Goal: Task Accomplishment & Management: Use online tool/utility

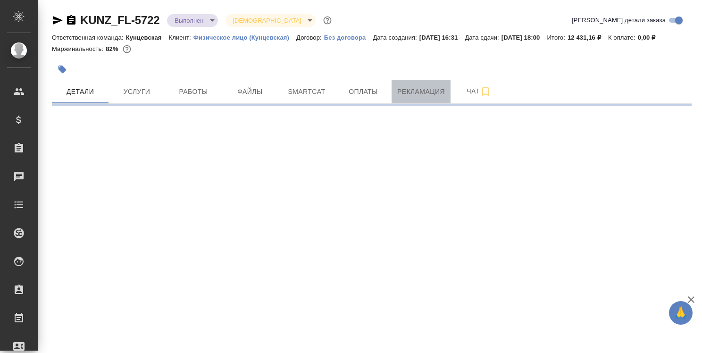
click at [413, 90] on span "Рекламация" at bounding box center [421, 92] width 48 height 12
select select "RU"
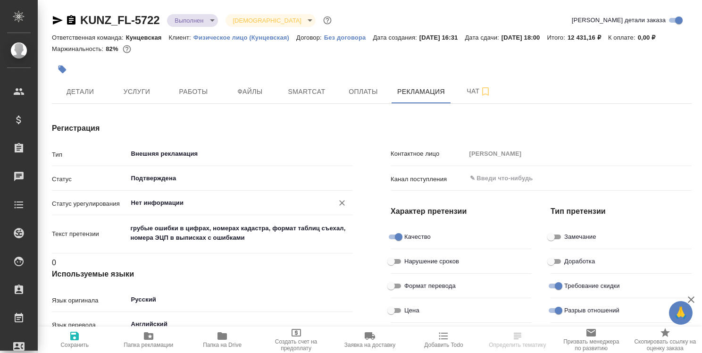
type input "Верстка"
type textarea "x"
click at [175, 199] on input "Нет информации" at bounding box center [224, 202] width 189 height 11
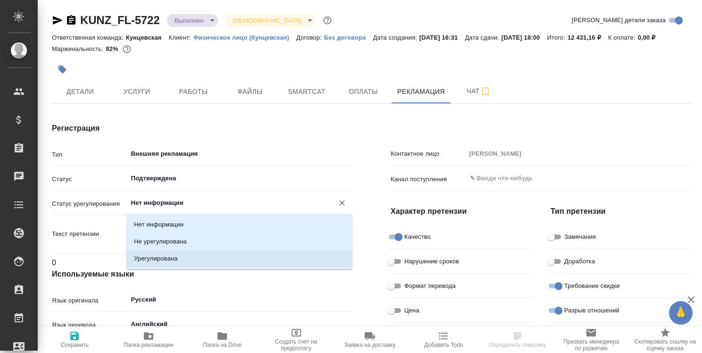
type textarea "x"
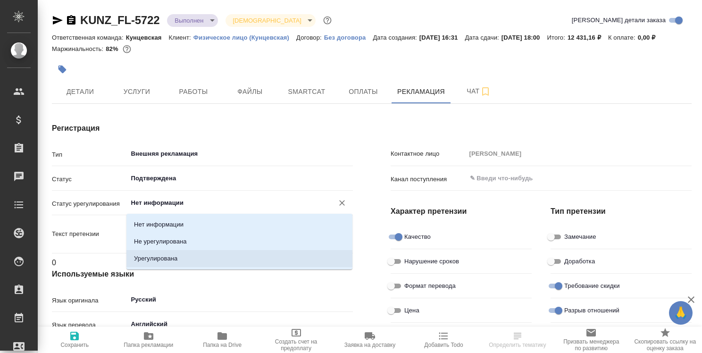
type input "Юридический отдел"
type textarea "x"
type input "Газизов Ринат"
type textarea "x"
click at [180, 255] on li "Урегулирована" at bounding box center [239, 258] width 226 height 17
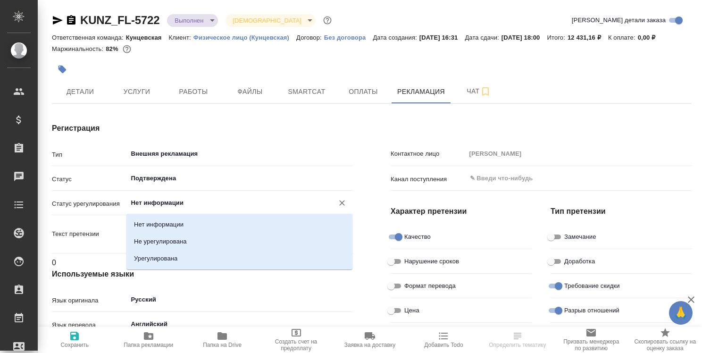
type input "Урегулирована"
type textarea "x"
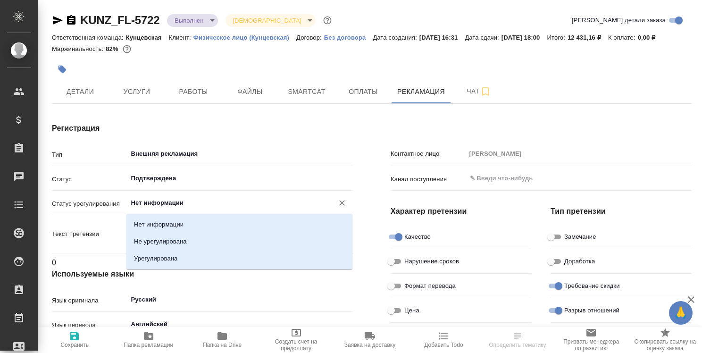
type textarea "x"
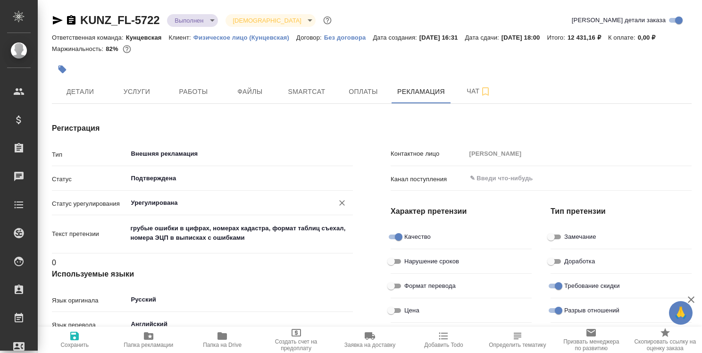
click at [74, 335] on icon "button" at bounding box center [74, 336] width 8 height 8
type textarea "x"
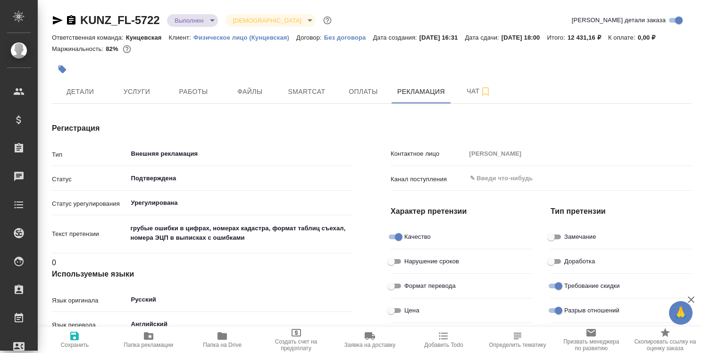
type textarea "x"
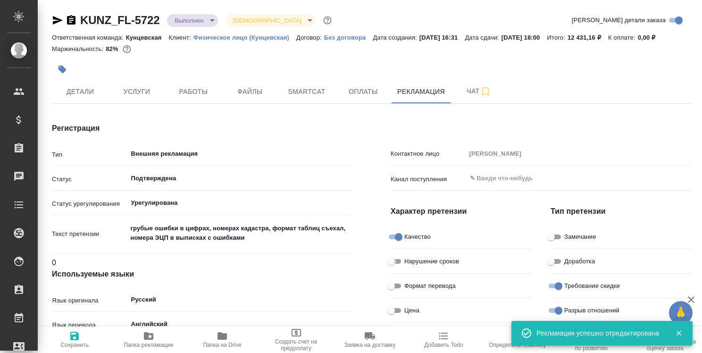
click at [398, 261] on input "Нарушение сроков" at bounding box center [391, 261] width 34 height 11
checkbox input "true"
type textarea "x"
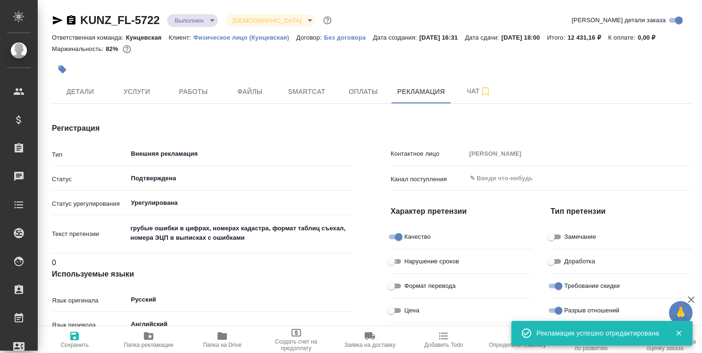
type textarea "x"
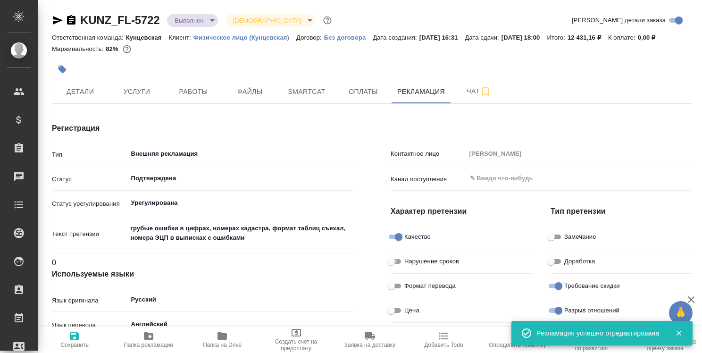
type textarea "x"
checkbox input "false"
type textarea "x"
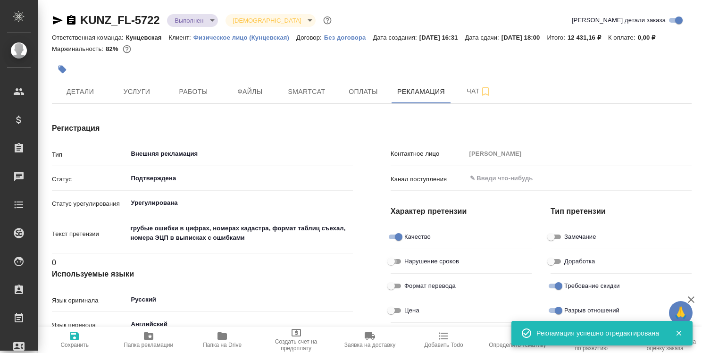
type textarea "x"
click at [75, 338] on icon "button" at bounding box center [74, 335] width 11 height 11
type textarea "x"
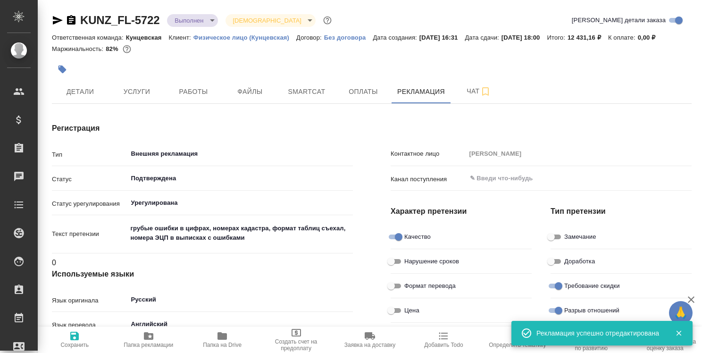
type textarea "x"
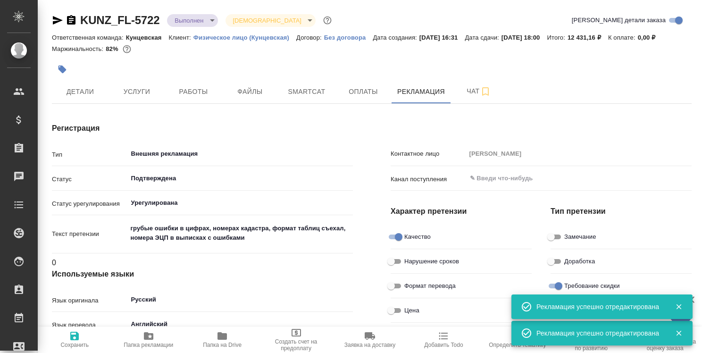
type textarea "x"
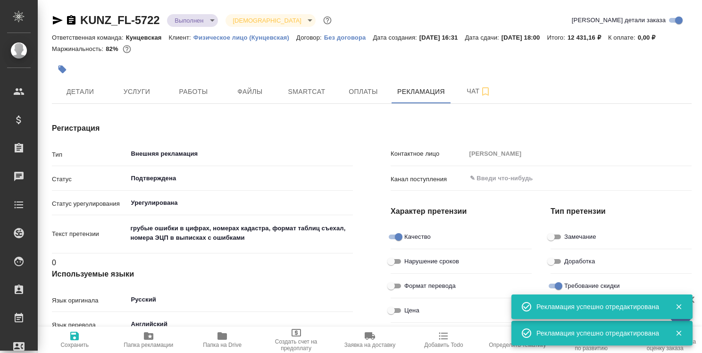
type textarea "x"
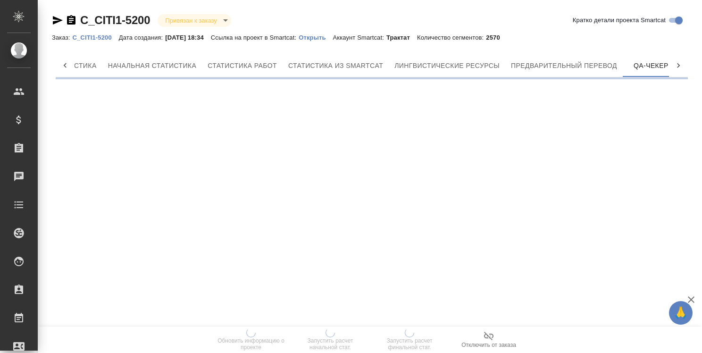
scroll to position [0, 84]
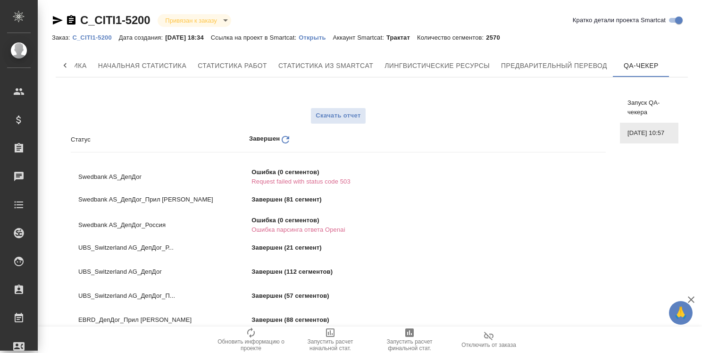
click at [88, 38] on p "C_CITI1-5200" at bounding box center [95, 37] width 46 height 7
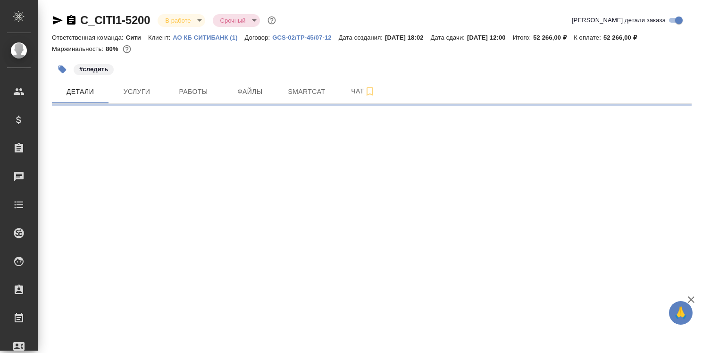
select select "RU"
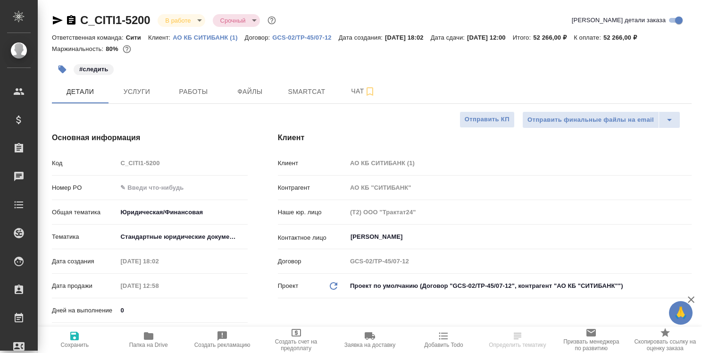
type textarea "x"
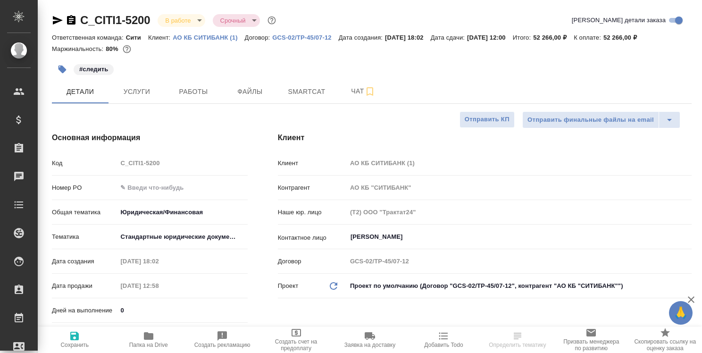
type textarea "x"
click at [198, 91] on span "Работы" at bounding box center [193, 92] width 45 height 12
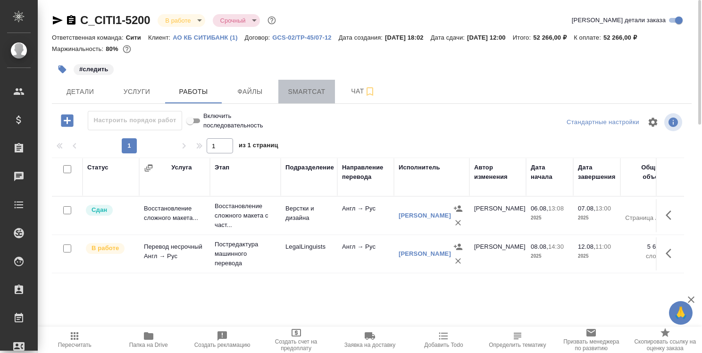
click at [314, 92] on span "Smartcat" at bounding box center [306, 92] width 45 height 12
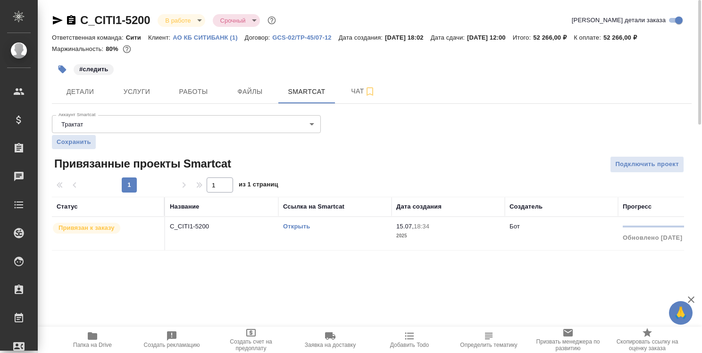
click at [295, 226] on link "Открыть" at bounding box center [296, 226] width 27 height 7
click at [298, 227] on link "Открыть" at bounding box center [296, 226] width 27 height 7
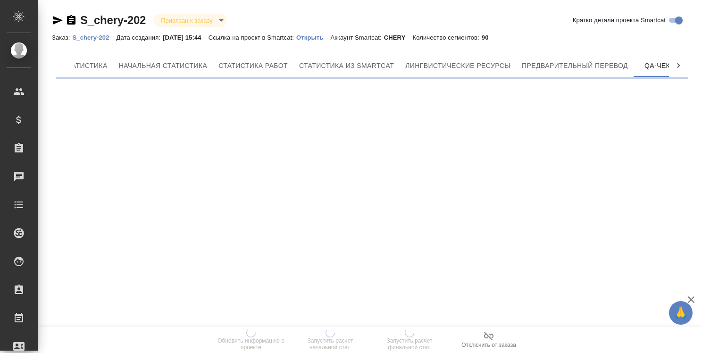
scroll to position [0, 84]
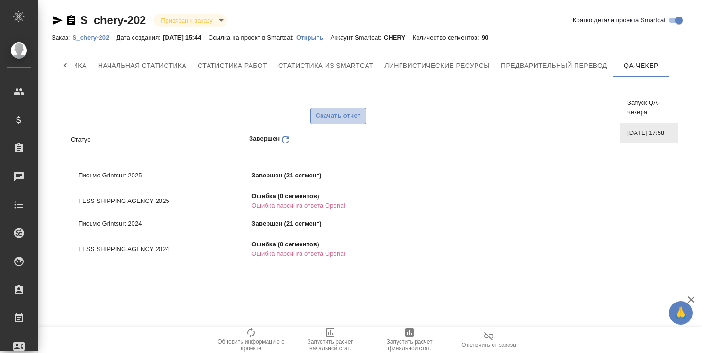
click at [341, 113] on span "Скачать отчет" at bounding box center [338, 115] width 45 height 11
click at [62, 63] on icon at bounding box center [64, 65] width 9 height 9
click at [95, 39] on p "S_chery-202" at bounding box center [94, 37] width 44 height 7
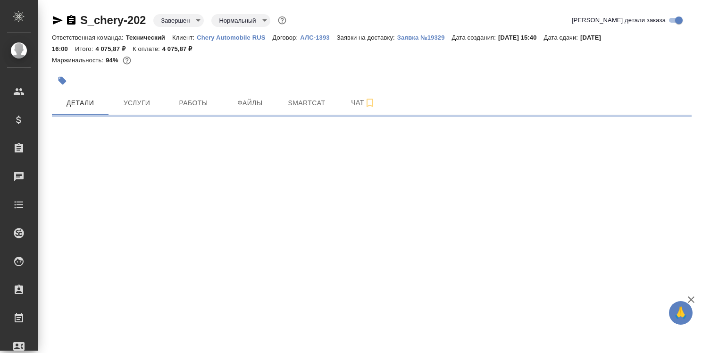
select select "RU"
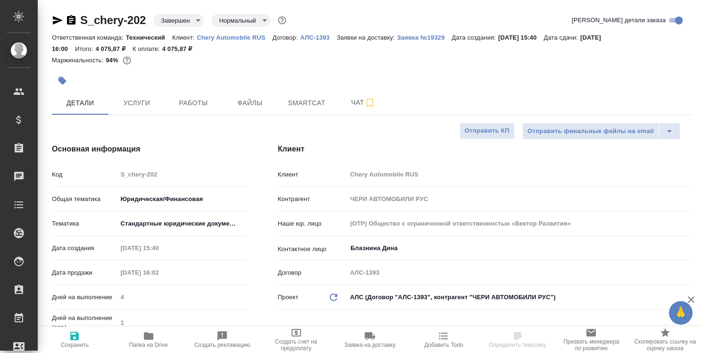
type textarea "x"
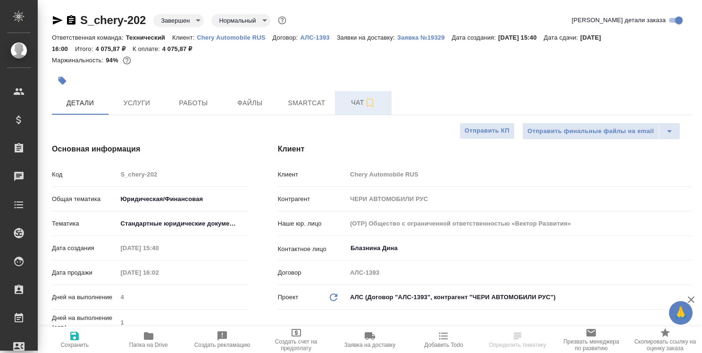
type textarea "x"
click at [323, 96] on button "Smartcat" at bounding box center [306, 103] width 57 height 24
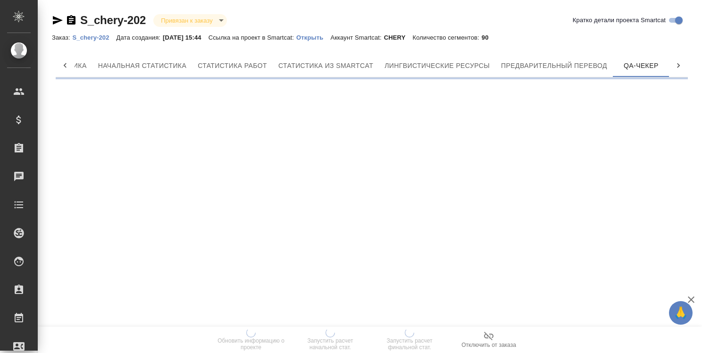
scroll to position [0, 84]
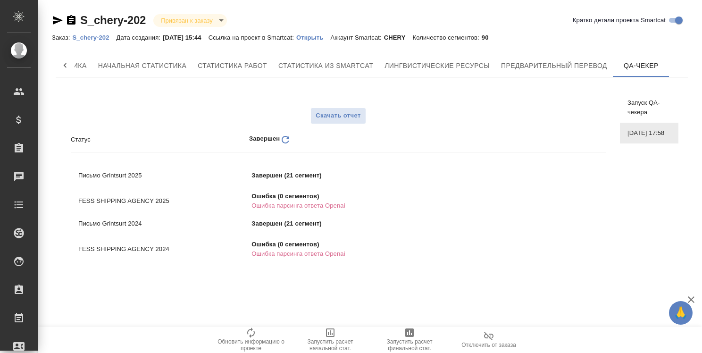
click at [107, 35] on p "S_chery-202" at bounding box center [94, 37] width 44 height 7
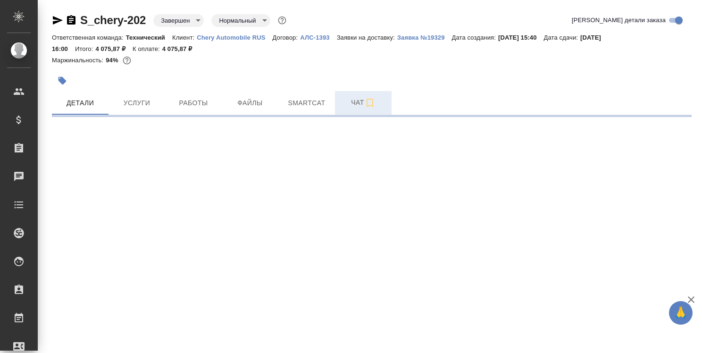
select select "RU"
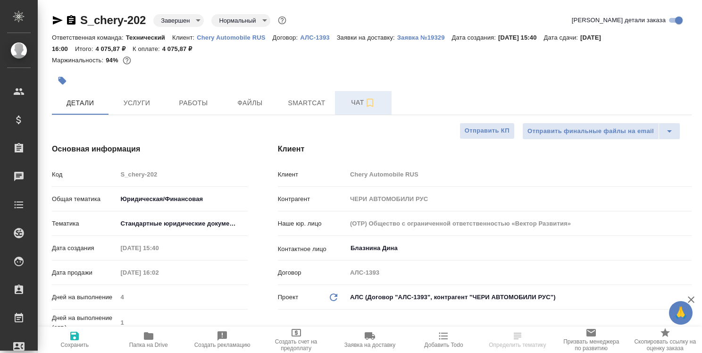
type textarea "x"
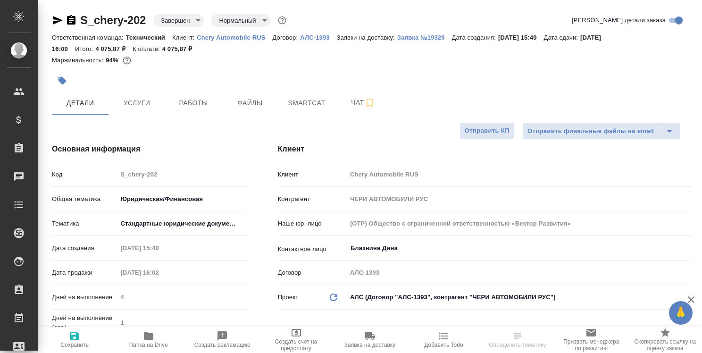
type textarea "x"
click at [196, 104] on span "Работы" at bounding box center [193, 103] width 45 height 12
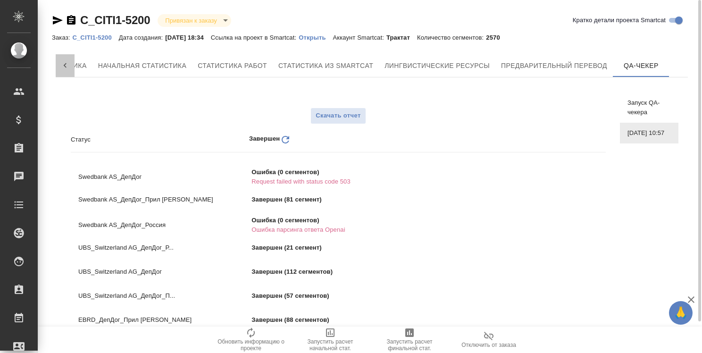
click at [66, 66] on icon at bounding box center [65, 65] width 3 height 5
click at [102, 36] on p "C_CITI1-5200" at bounding box center [95, 37] width 46 height 7
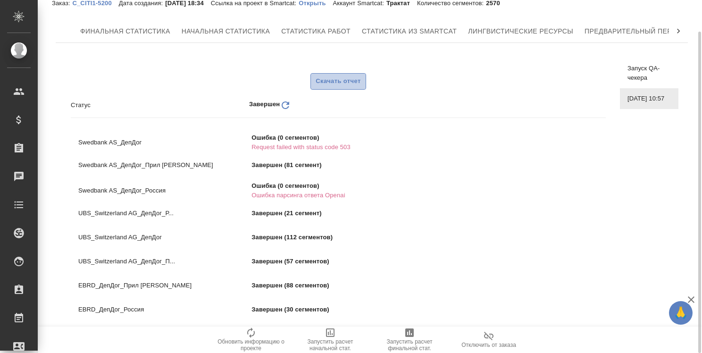
click at [351, 81] on span "Скачать отчет" at bounding box center [338, 81] width 45 height 11
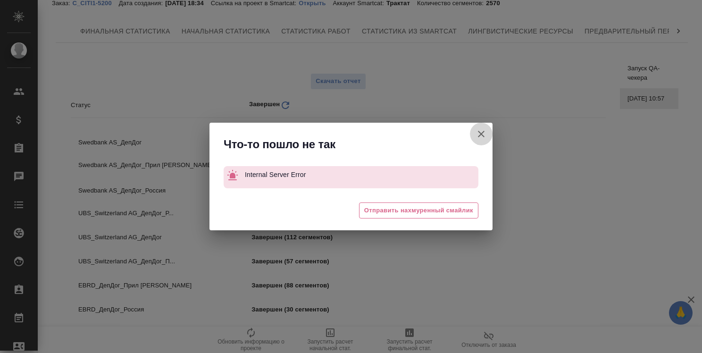
click at [485, 135] on icon "button" at bounding box center [481, 133] width 11 height 11
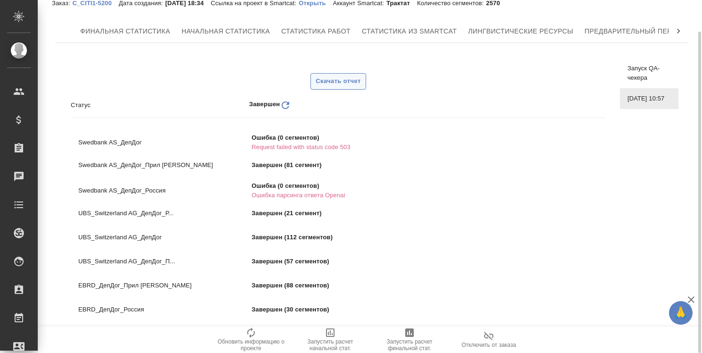
click at [348, 84] on span "Скачать отчет" at bounding box center [338, 81] width 45 height 11
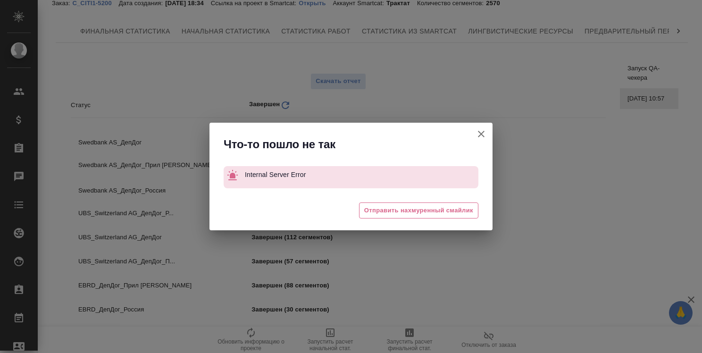
click at [482, 135] on icon "button" at bounding box center [481, 134] width 7 height 7
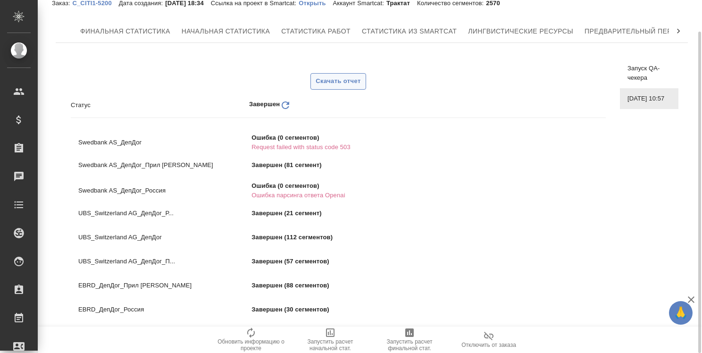
click at [344, 79] on span "Скачать отчет" at bounding box center [338, 81] width 45 height 11
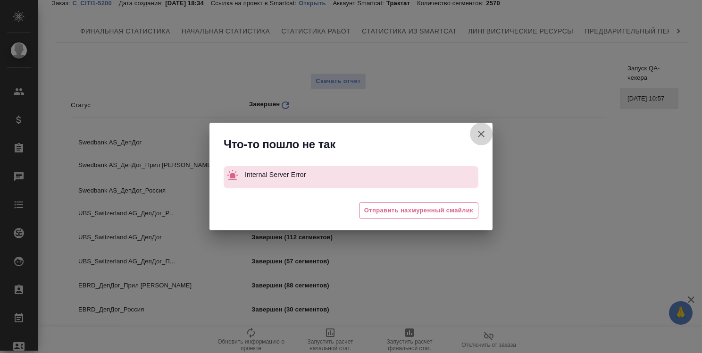
click at [483, 132] on icon "button" at bounding box center [481, 134] width 7 height 7
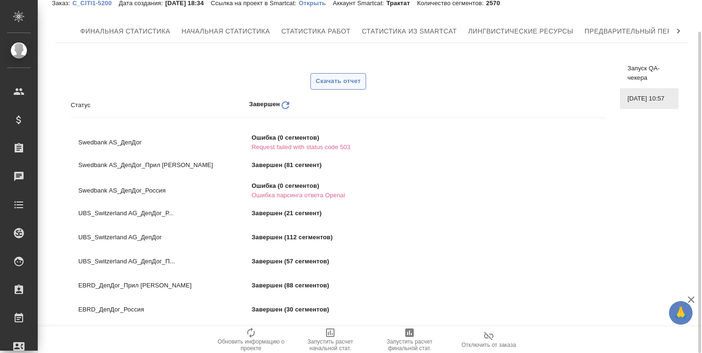
click at [345, 83] on span "Скачать отчет" at bounding box center [338, 81] width 45 height 11
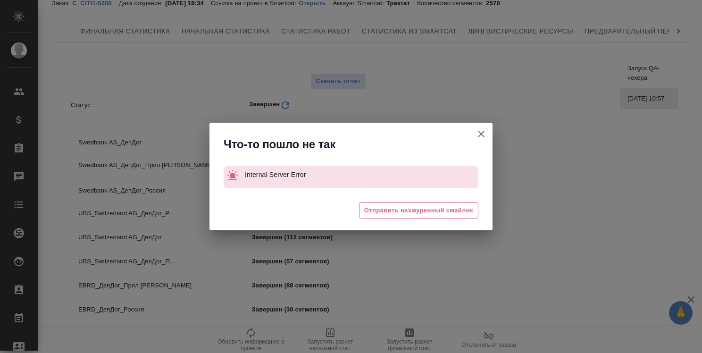
click at [478, 135] on icon "button" at bounding box center [481, 133] width 11 height 11
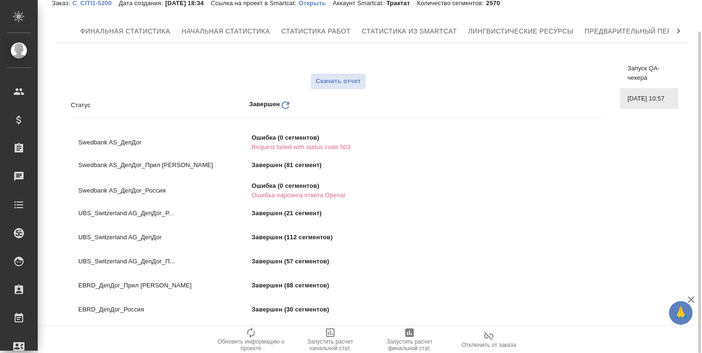
click at [286, 105] on icon "Обновить" at bounding box center [285, 105] width 11 height 11
click at [338, 81] on span "Скачать отчет" at bounding box center [338, 81] width 45 height 11
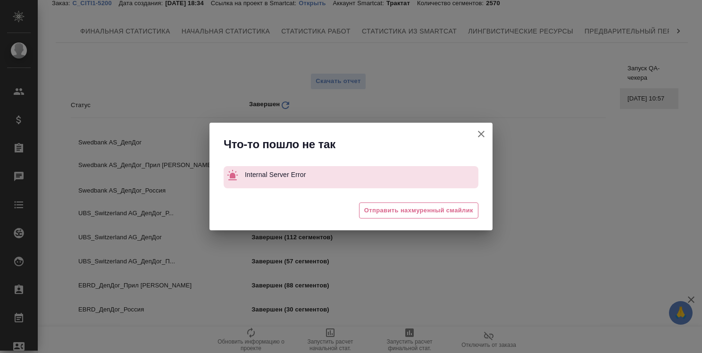
click at [482, 135] on icon "button" at bounding box center [481, 133] width 11 height 11
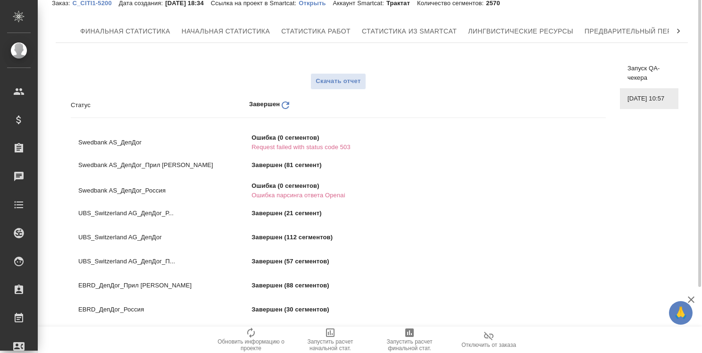
scroll to position [0, 0]
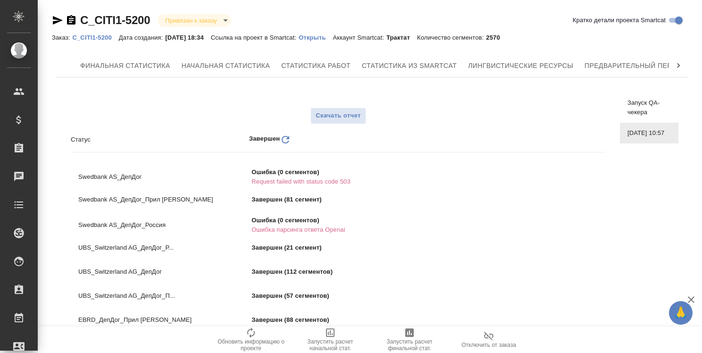
click at [102, 38] on p "C_CITI1-5200" at bounding box center [95, 37] width 46 height 7
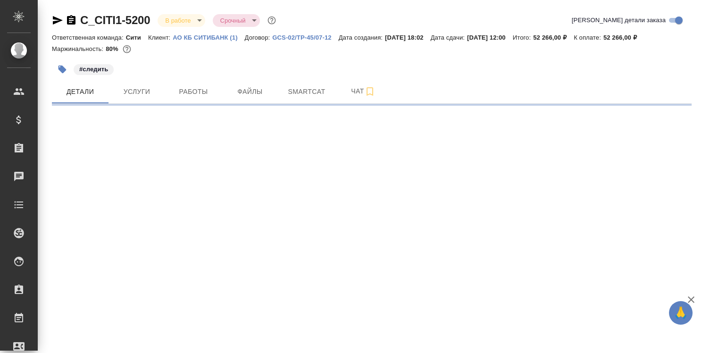
select select "RU"
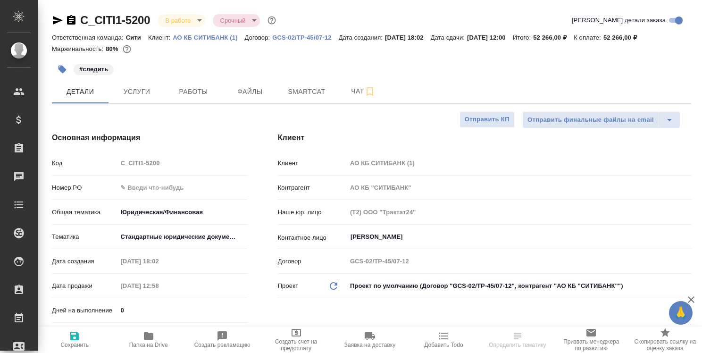
type textarea "x"
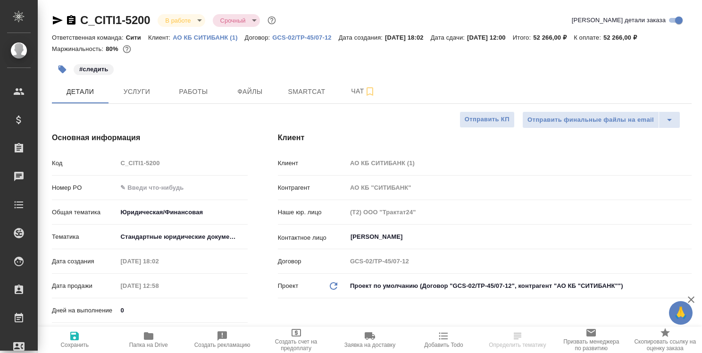
type textarea "x"
type input "[PERSON_NAME]"
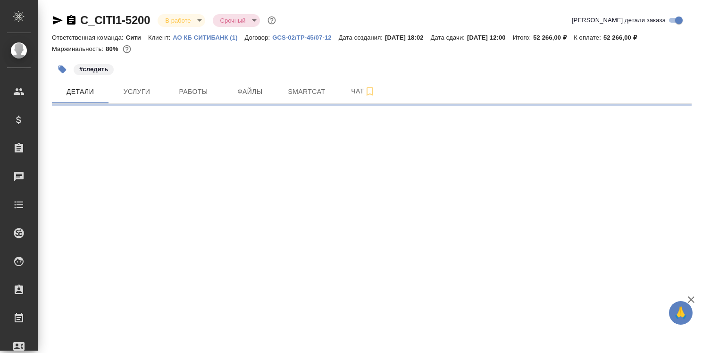
select select "RU"
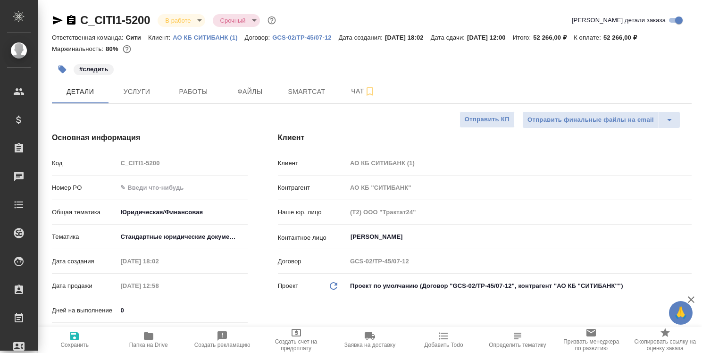
type textarea "x"
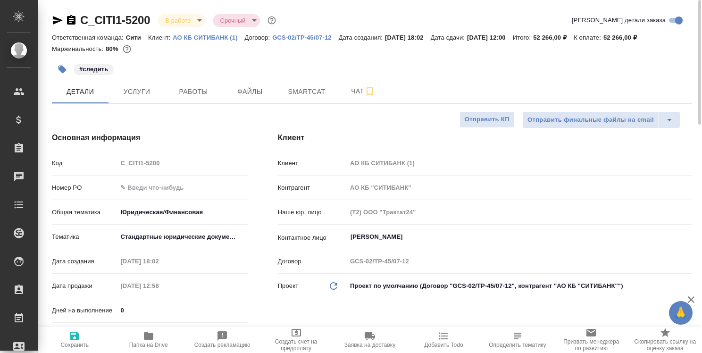
type textarea "x"
click at [313, 91] on span "Smartcat" at bounding box center [306, 92] width 45 height 12
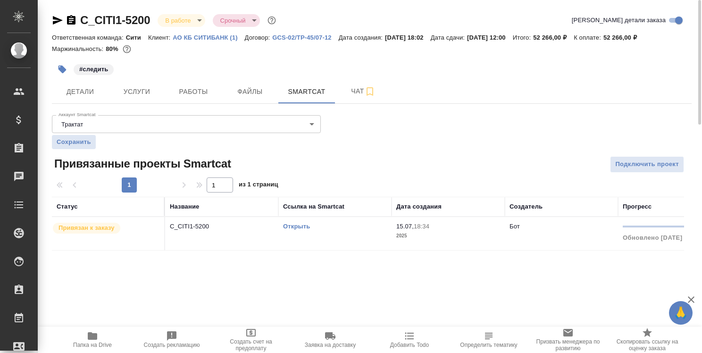
click at [301, 225] on link "Открыть" at bounding box center [296, 226] width 27 height 7
click at [297, 227] on link "Открыть" at bounding box center [296, 226] width 27 height 7
click at [212, 90] on span "Работы" at bounding box center [193, 92] width 45 height 12
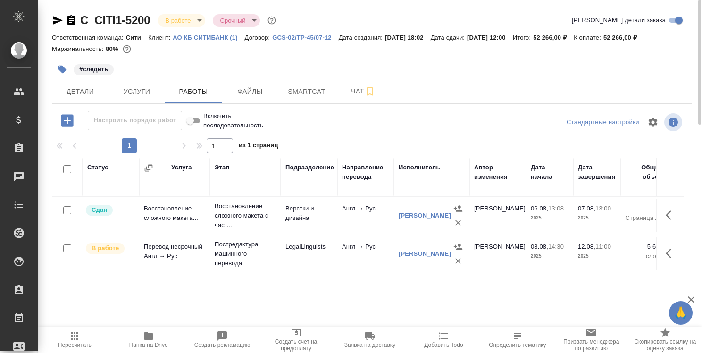
click at [149, 336] on icon "button" at bounding box center [148, 336] width 9 height 8
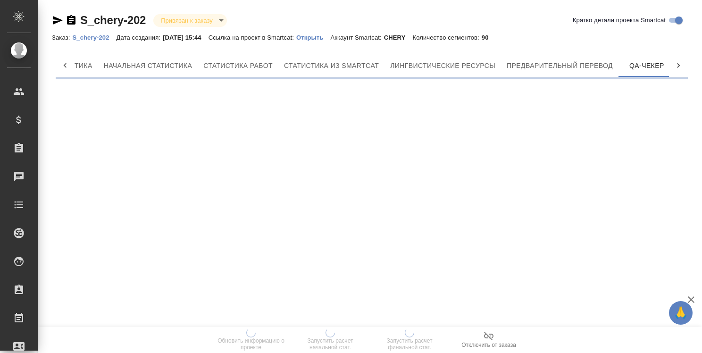
scroll to position [0, 84]
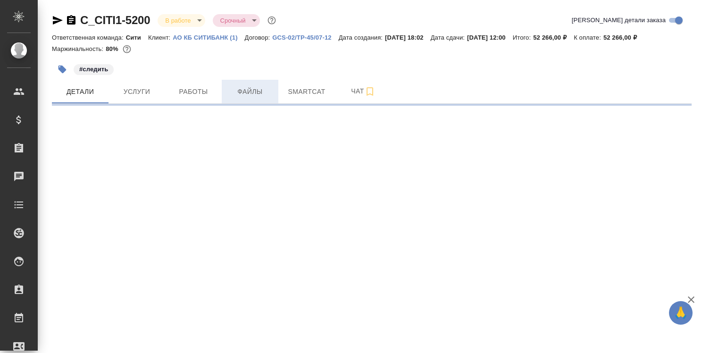
select select "RU"
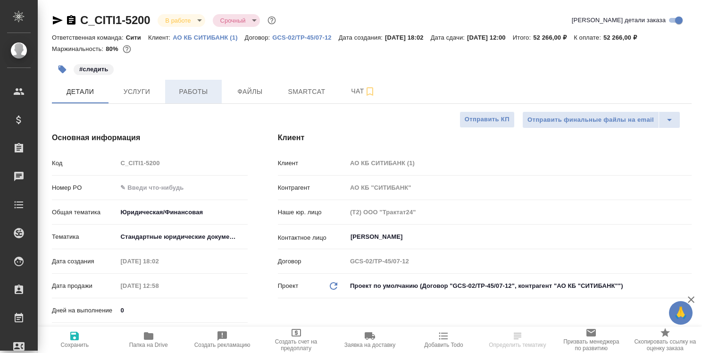
type textarea "x"
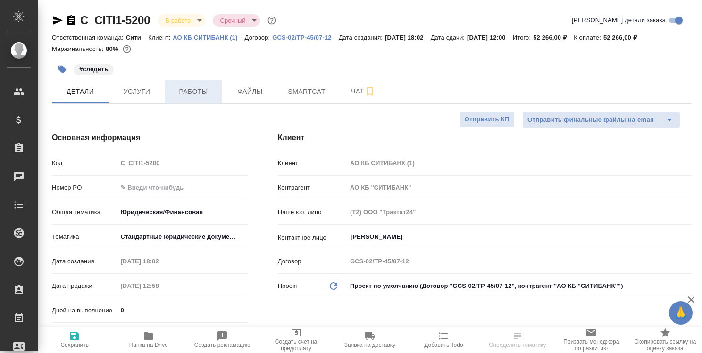
type textarea "x"
click at [196, 89] on span "Работы" at bounding box center [193, 92] width 45 height 12
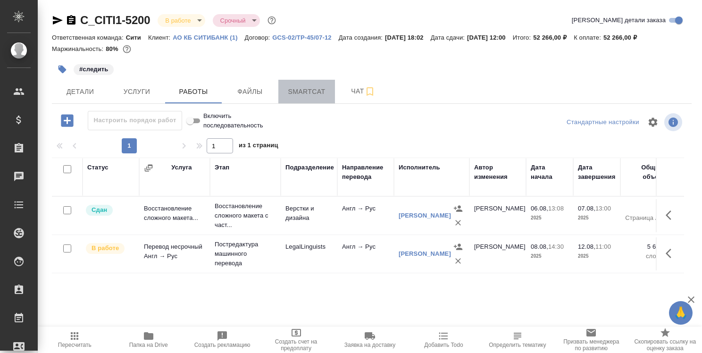
click at [317, 94] on span "Smartcat" at bounding box center [306, 92] width 45 height 12
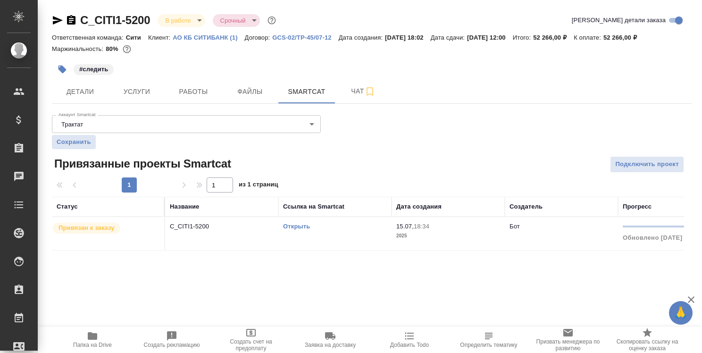
click at [300, 224] on link "Открыть" at bounding box center [296, 226] width 27 height 7
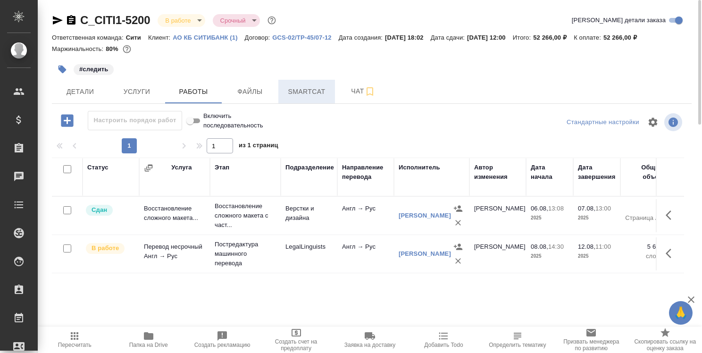
click at [300, 86] on span "Smartcat" at bounding box center [306, 92] width 45 height 12
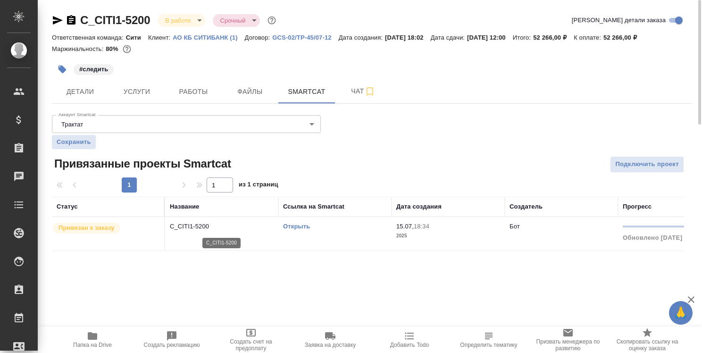
click at [194, 226] on p "C_CITI1-5200" at bounding box center [222, 226] width 104 height 9
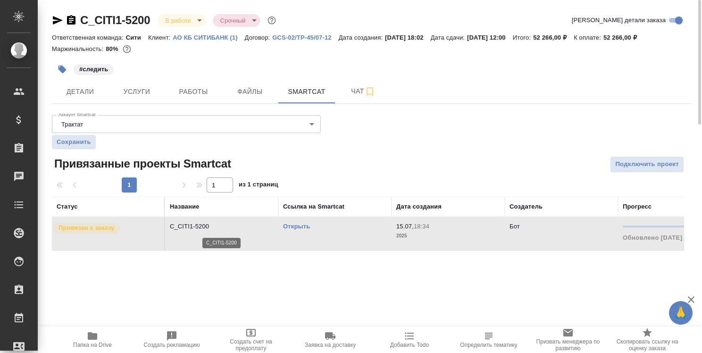
click at [194, 226] on p "C_CITI1-5200" at bounding box center [222, 226] width 104 height 9
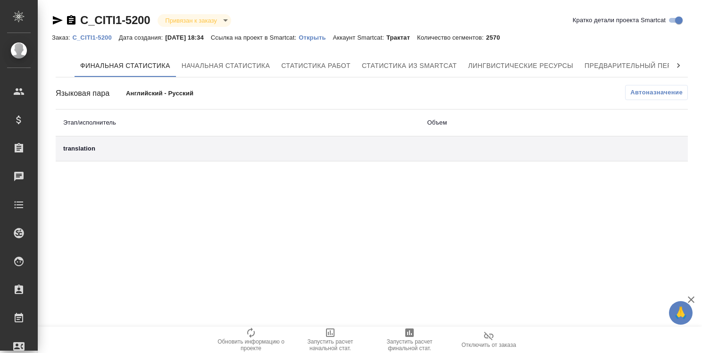
click at [682, 66] on icon at bounding box center [678, 65] width 9 height 9
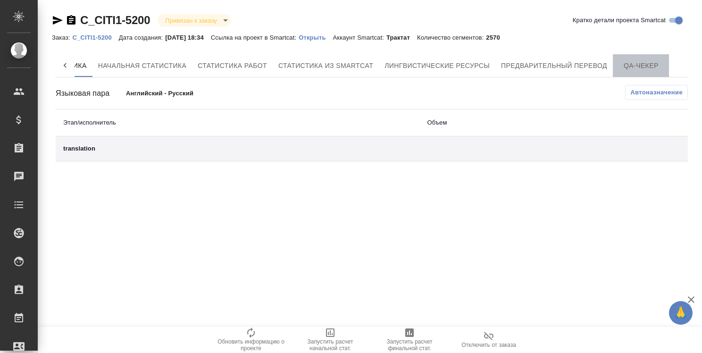
click at [648, 66] on span "QA-чекер" at bounding box center [641, 66] width 45 height 12
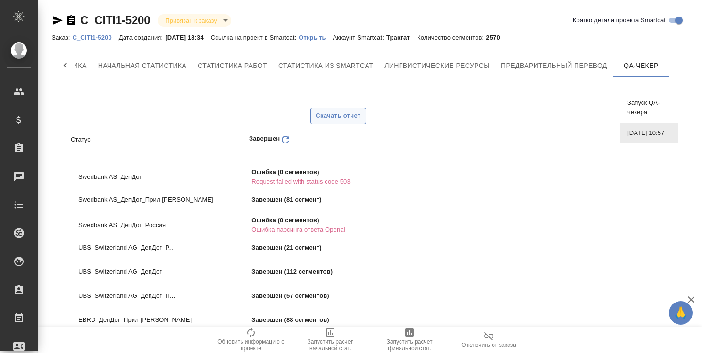
click at [340, 116] on span "Скачать отчет" at bounding box center [338, 115] width 45 height 11
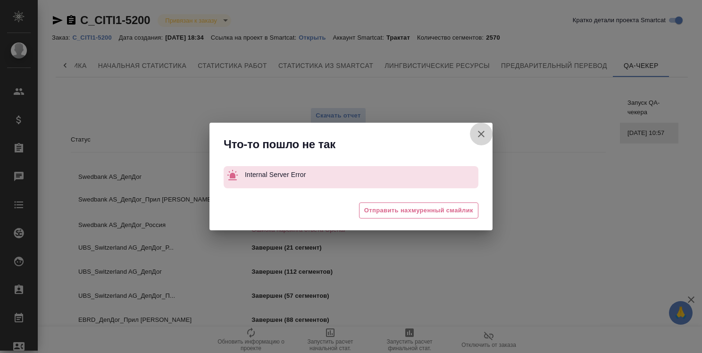
click at [481, 130] on icon "button" at bounding box center [481, 133] width 11 height 11
